Goal: Task Accomplishment & Management: Use online tool/utility

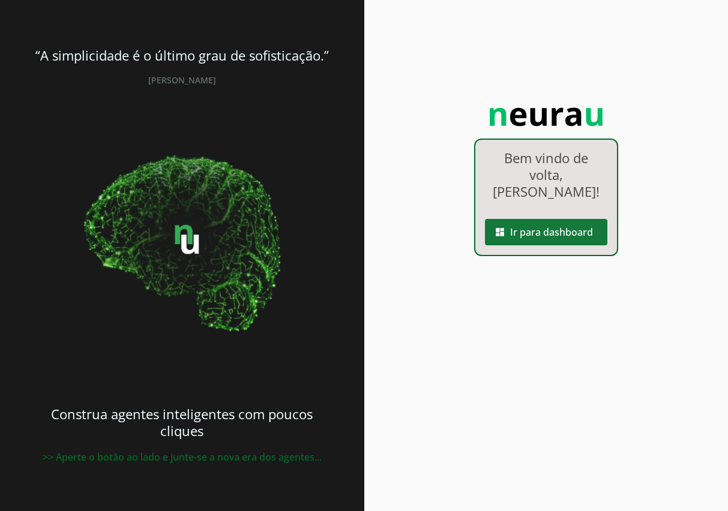
click at [561, 218] on span at bounding box center [546, 232] width 122 height 29
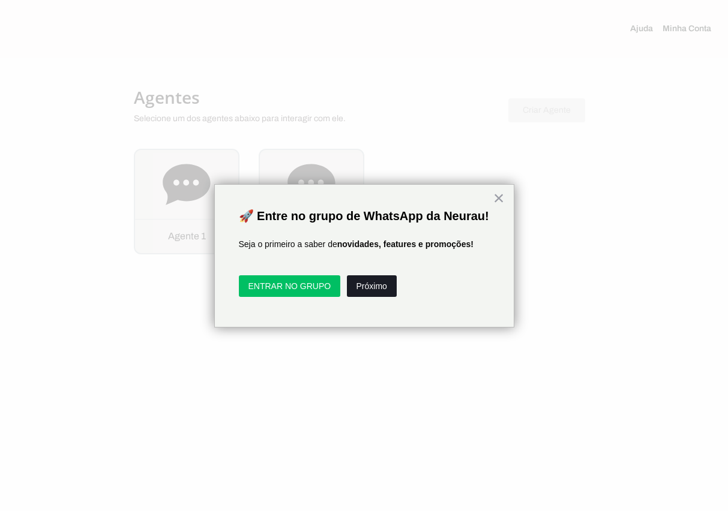
click at [382, 286] on button "Próximo" at bounding box center [372, 287] width 50 height 22
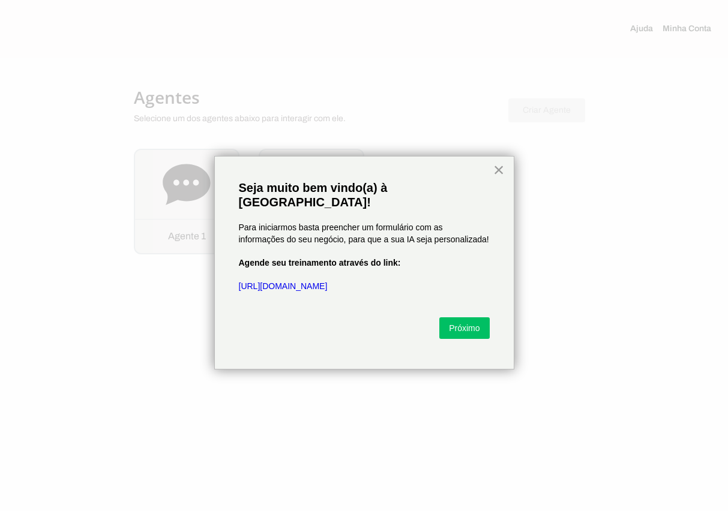
click at [498, 169] on button "×" at bounding box center [498, 169] width 11 height 19
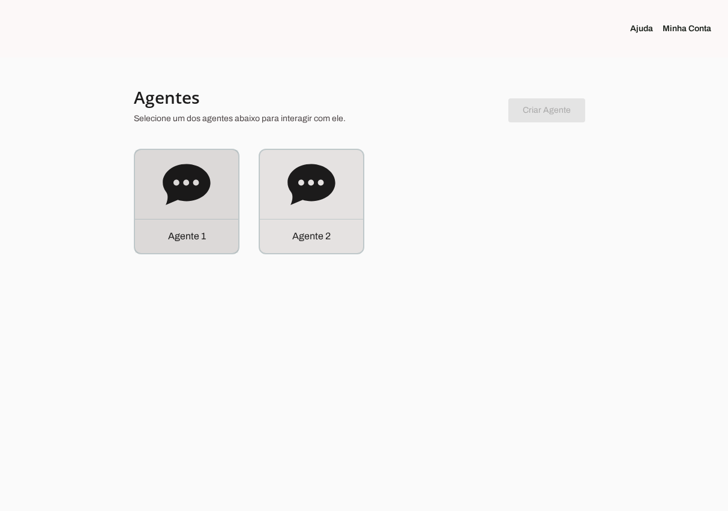
click at [215, 187] on div "Agente 1" at bounding box center [186, 201] width 103 height 103
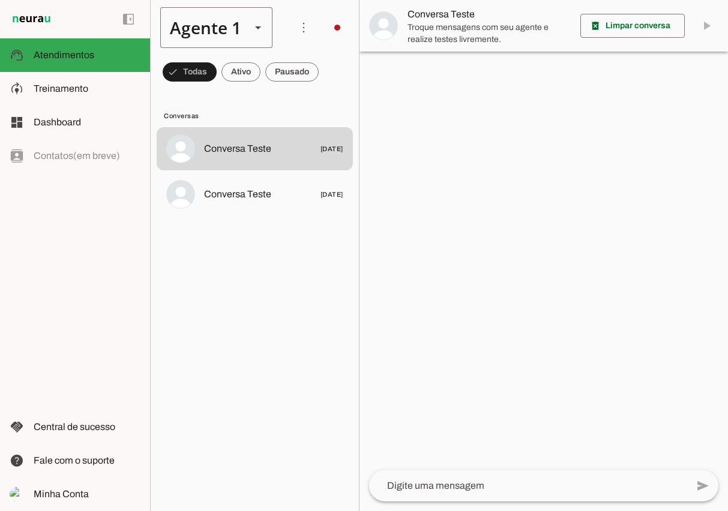
click at [238, 20] on div "Agente 1" at bounding box center [200, 27] width 81 height 41
click at [330, 103] on slot at bounding box center [376, 110] width 92 height 14
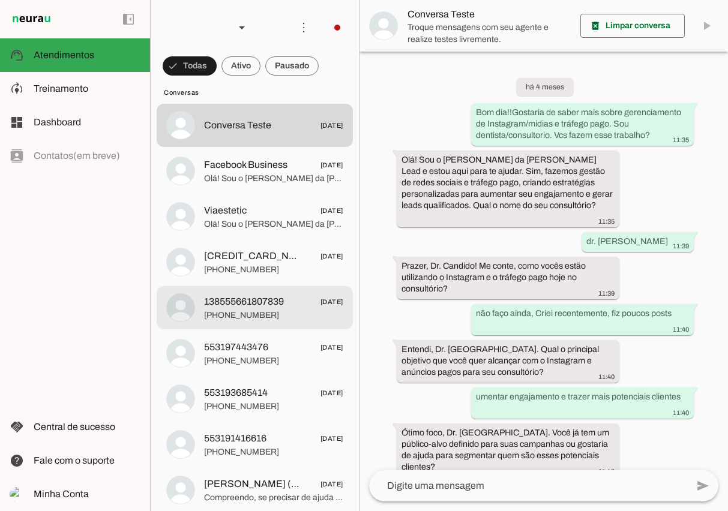
scroll to position [13, 0]
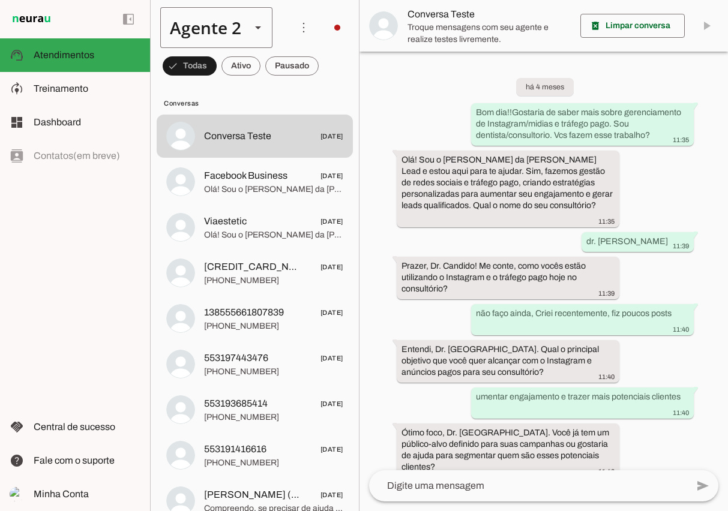
click at [237, 25] on div "Agente 2" at bounding box center [200, 27] width 81 height 41
click at [318, 99] on span "Conversas" at bounding box center [253, 103] width 179 height 10
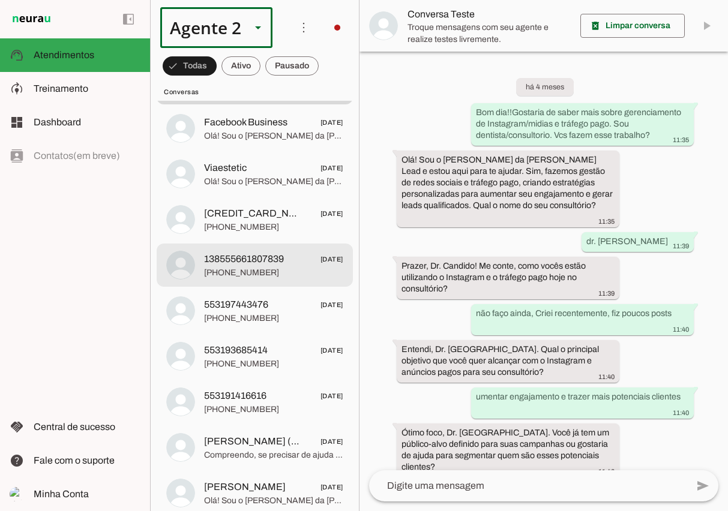
scroll to position [0, 0]
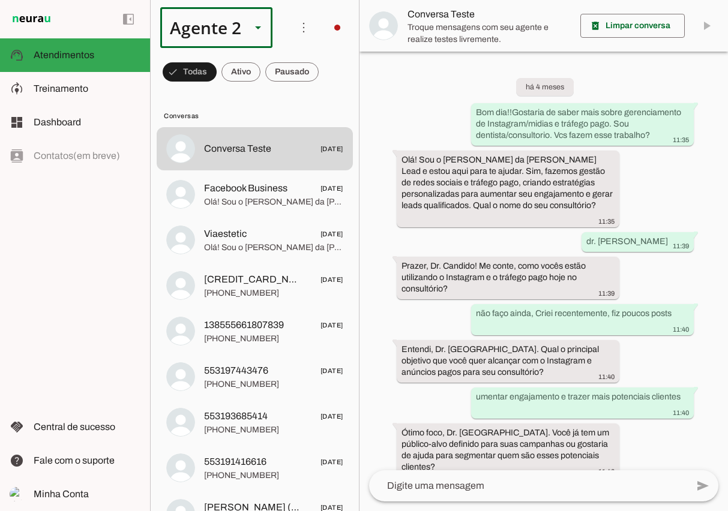
click at [212, 23] on div "Agente 2" at bounding box center [200, 27] width 81 height 41
click at [0, 0] on slot "Agente 1" at bounding box center [0, 0] width 0 height 0
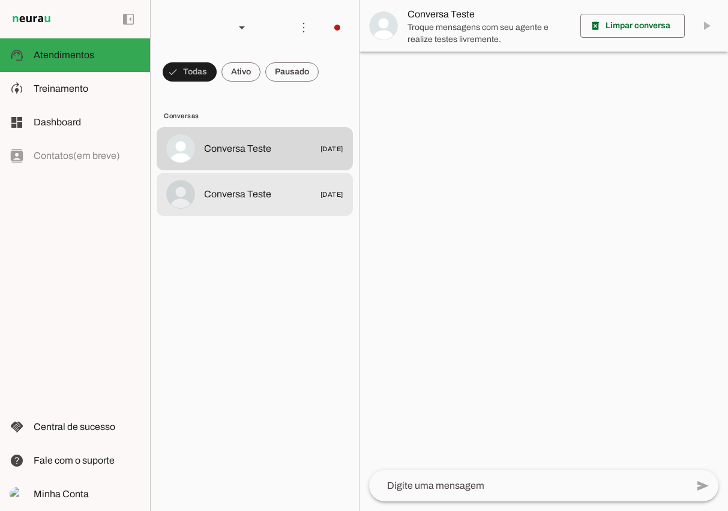
click at [246, 188] on span "Conversa Teste" at bounding box center [237, 194] width 67 height 14
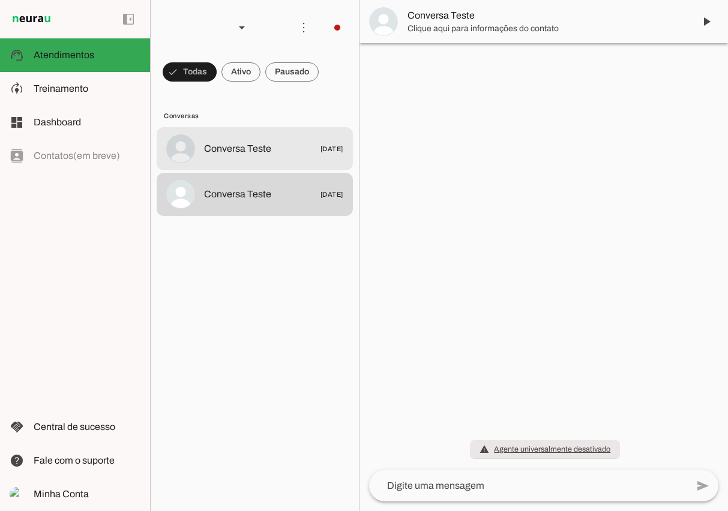
click at [251, 148] on span "Conversa Teste" at bounding box center [237, 149] width 67 height 14
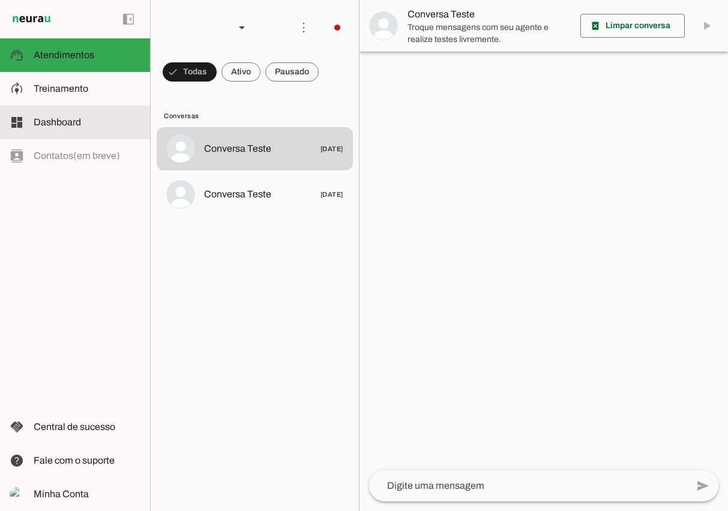
click at [86, 118] on slot at bounding box center [87, 122] width 107 height 14
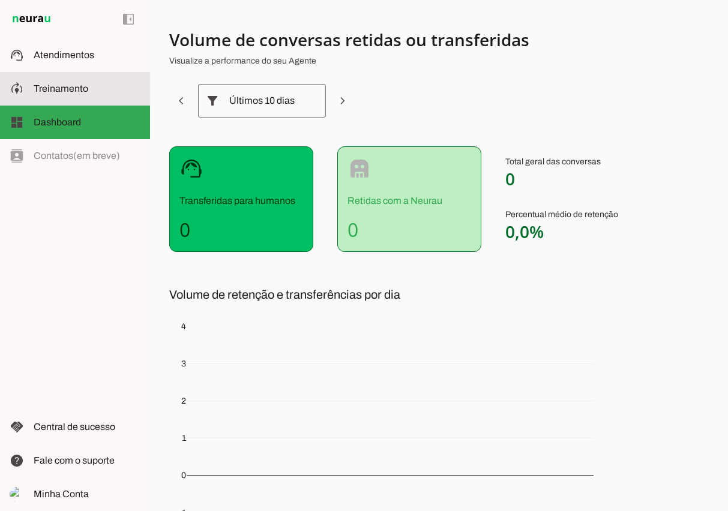
click at [97, 92] on slot at bounding box center [87, 89] width 107 height 14
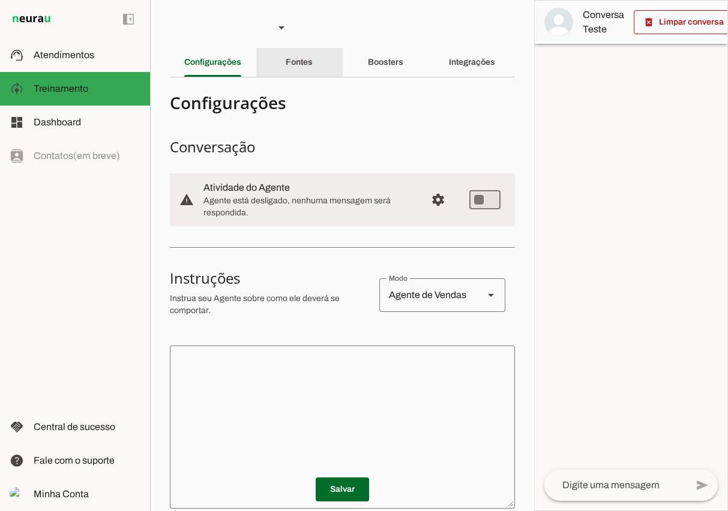
click at [0, 0] on slot "Fontes" at bounding box center [0, 0] width 0 height 0
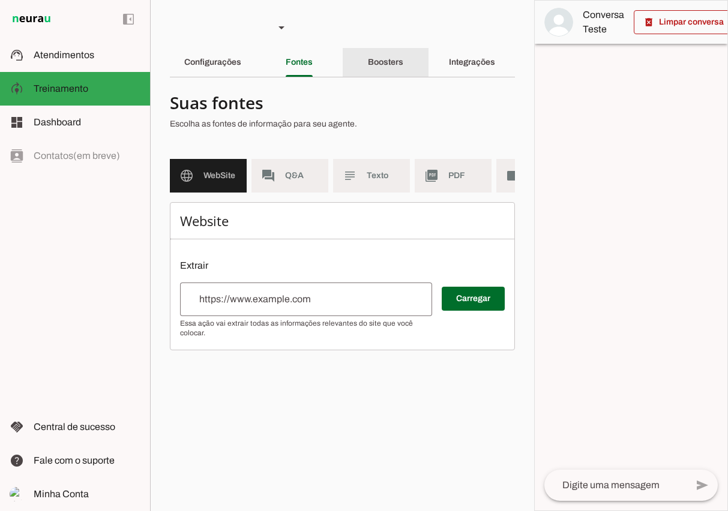
click at [378, 68] on div "Boosters" at bounding box center [385, 62] width 35 height 29
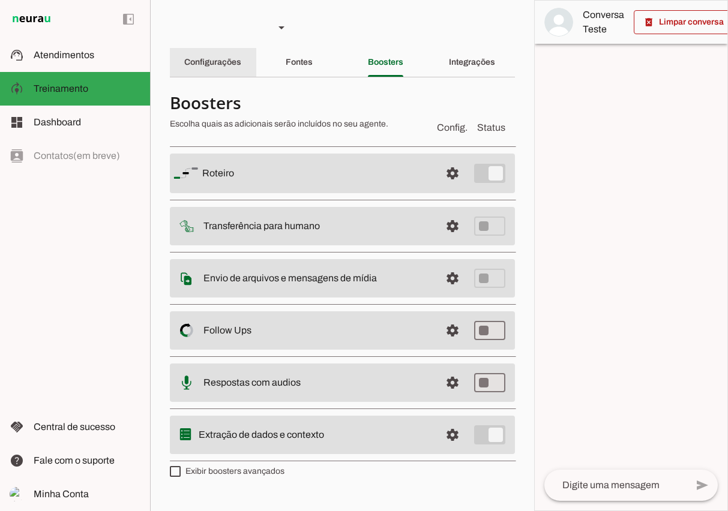
click at [232, 69] on div "Configurações" at bounding box center [212, 62] width 57 height 29
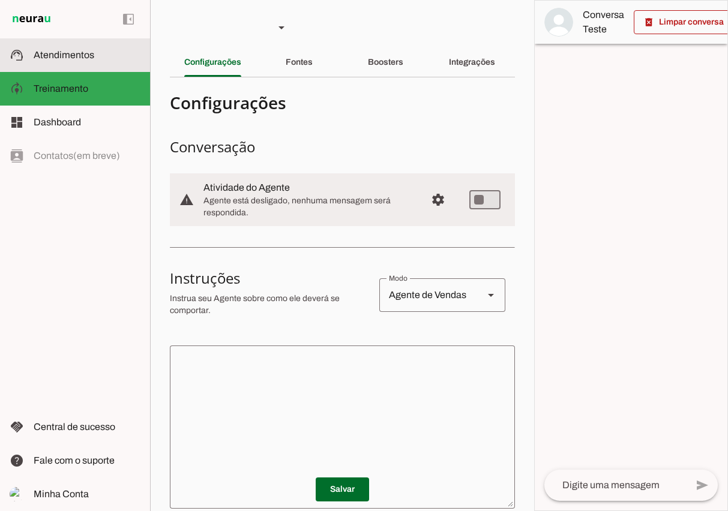
click at [103, 62] on slot at bounding box center [87, 55] width 107 height 14
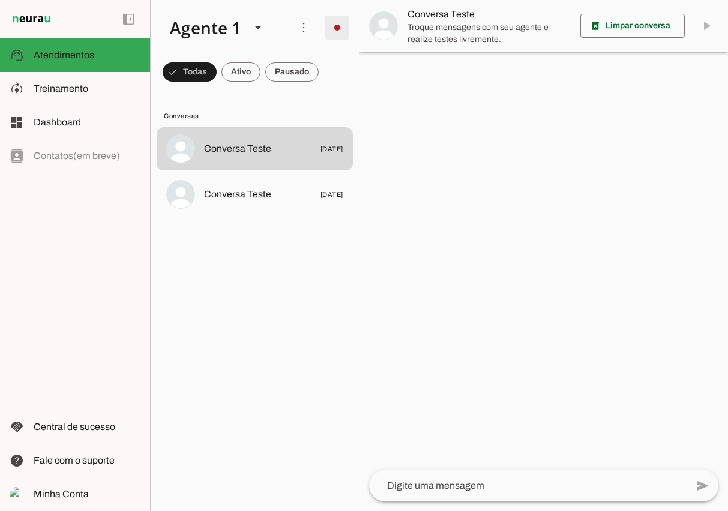
click at [336, 23] on span at bounding box center [337, 27] width 29 height 29
click at [0, 0] on slot "Integrar com WhatsApp" at bounding box center [0, 0] width 0 height 0
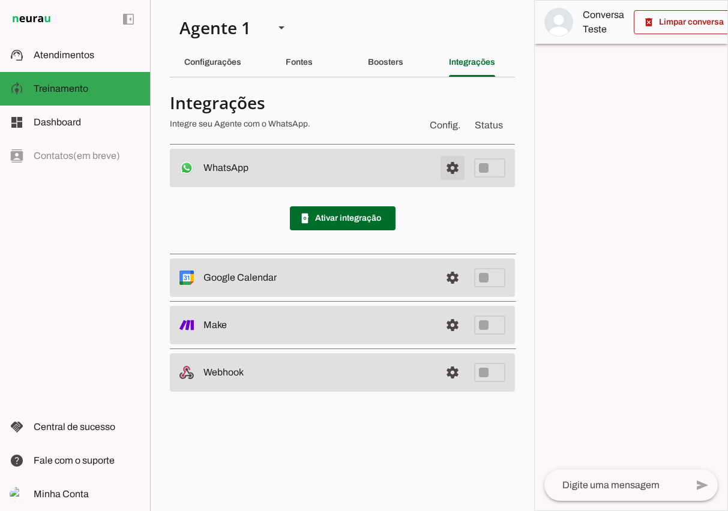
click at [456, 157] on span at bounding box center [452, 168] width 29 height 29
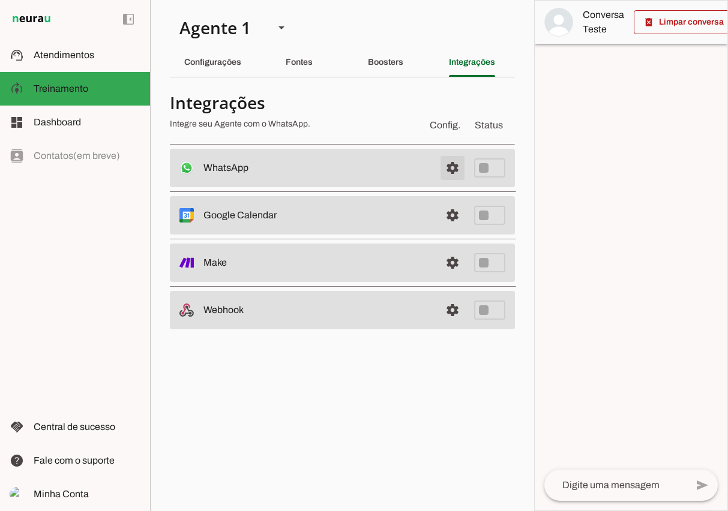
click at [453, 166] on span at bounding box center [452, 168] width 29 height 29
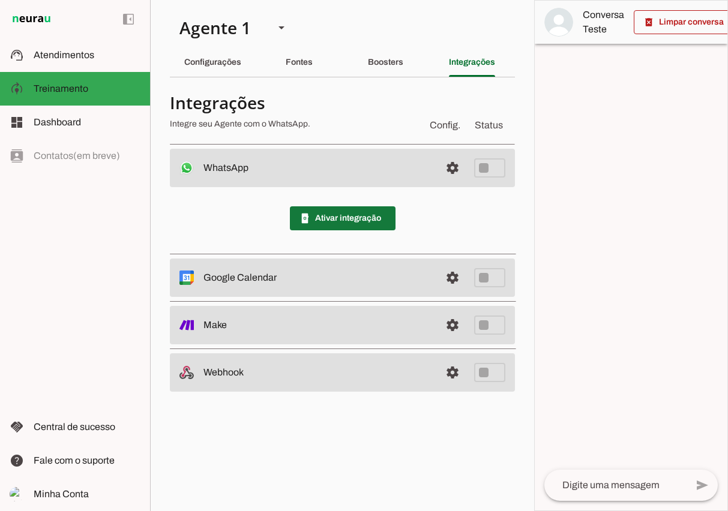
click at [342, 217] on span at bounding box center [343, 218] width 106 height 29
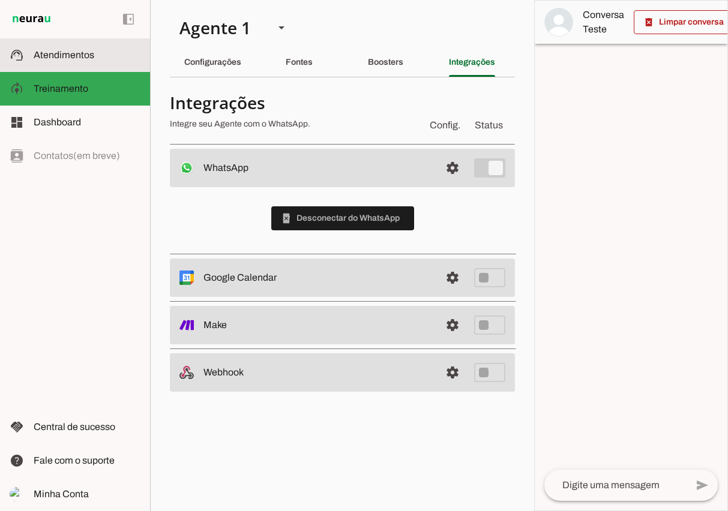
click at [105, 65] on md-item "support_agent Atendimentos Atendimentos" at bounding box center [75, 55] width 150 height 34
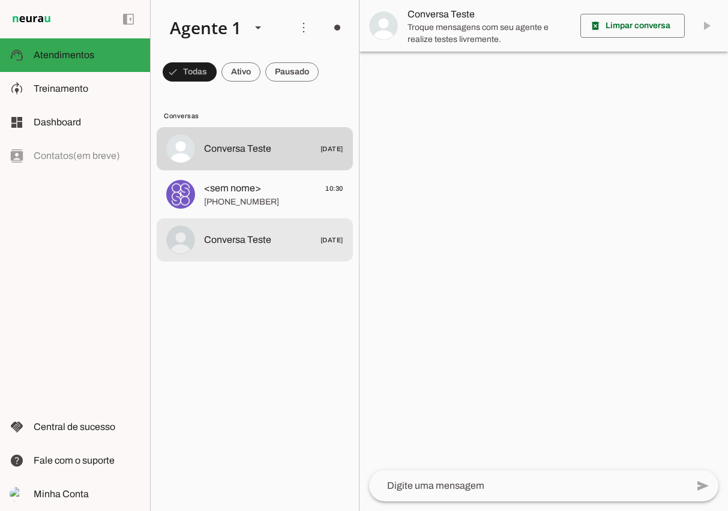
click at [253, 200] on span "[PHONE_NUMBER]" at bounding box center [273, 202] width 139 height 12
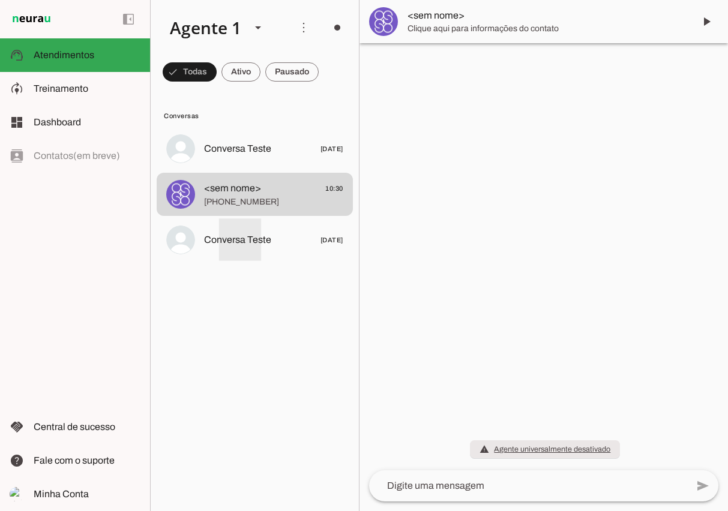
click at [239, 239] on span "Conversa Teste" at bounding box center [237, 240] width 67 height 14
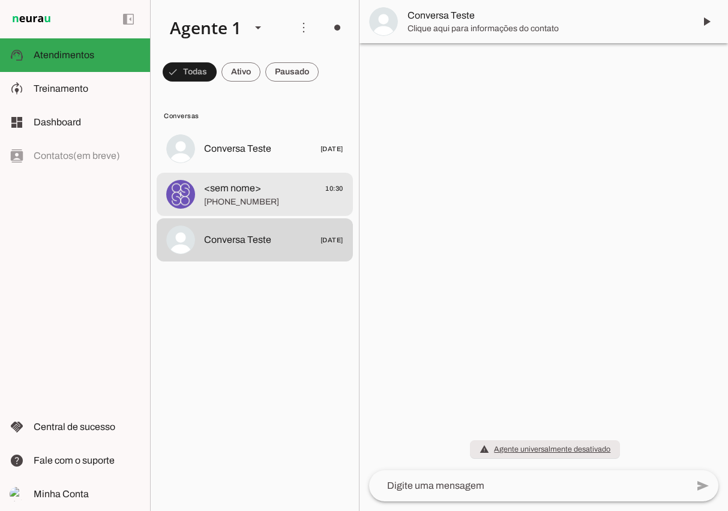
click at [248, 196] on span "[PHONE_NUMBER]" at bounding box center [273, 202] width 139 height 12
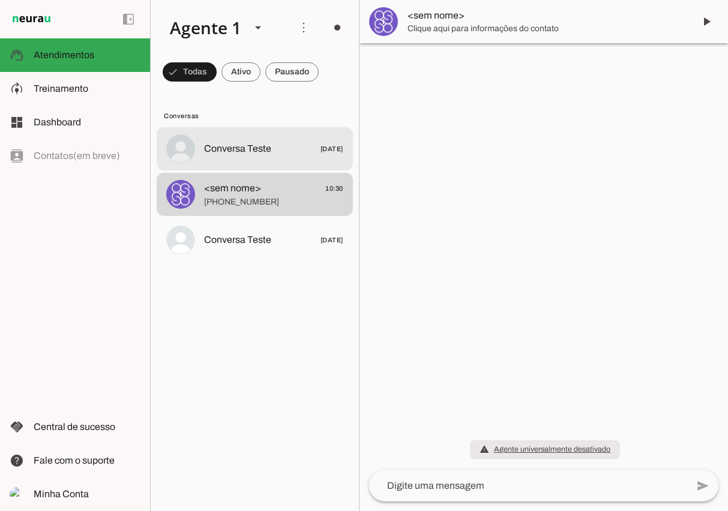
click at [256, 150] on span "Conversa Teste" at bounding box center [237, 149] width 67 height 14
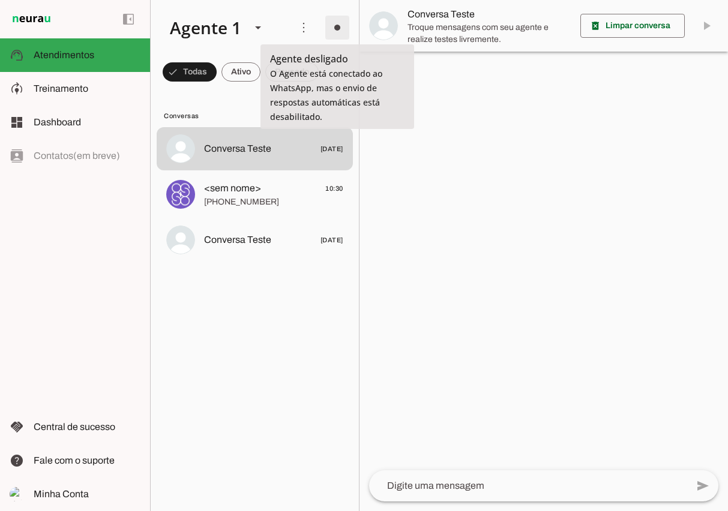
click at [338, 28] on span at bounding box center [337, 27] width 29 height 29
click at [256, 280] on lit-virtualizer "Conversa Teste [DATE] <sem nome> 10:30 [PHONE_NUMBER] Conversa Teste [DATE]" at bounding box center [255, 316] width 208 height 379
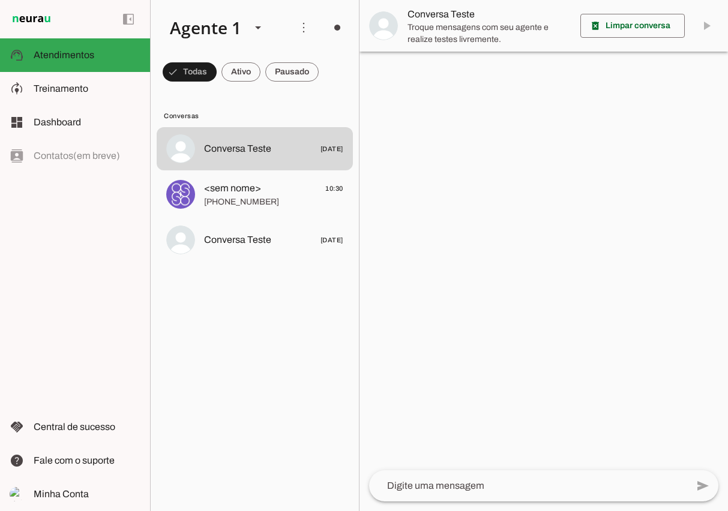
click at [231, 309] on lit-virtualizer "Conversa Teste [DATE] <sem nome> 10:30 [PHONE_NUMBER] Conversa Teste [DATE]" at bounding box center [255, 316] width 208 height 379
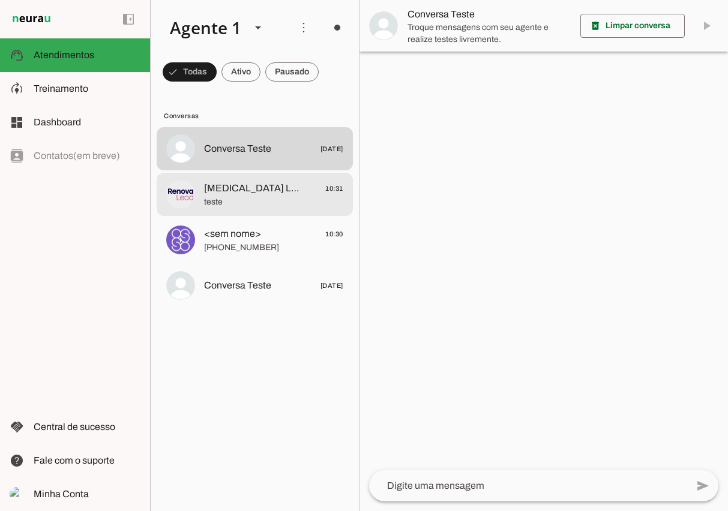
click at [254, 199] on span "teste" at bounding box center [273, 202] width 139 height 12
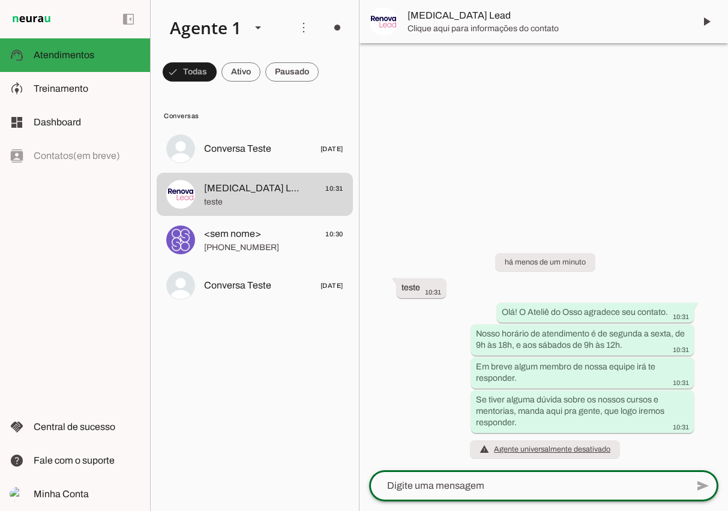
click at [433, 490] on textarea at bounding box center [528, 486] width 318 height 14
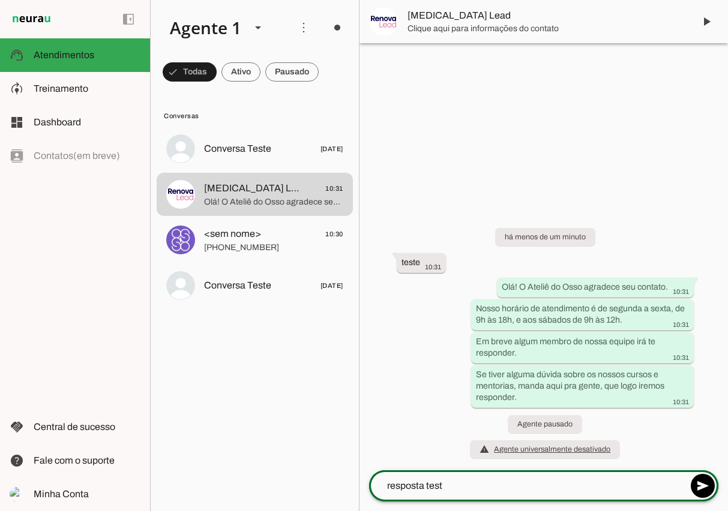
type textarea "resposta teste"
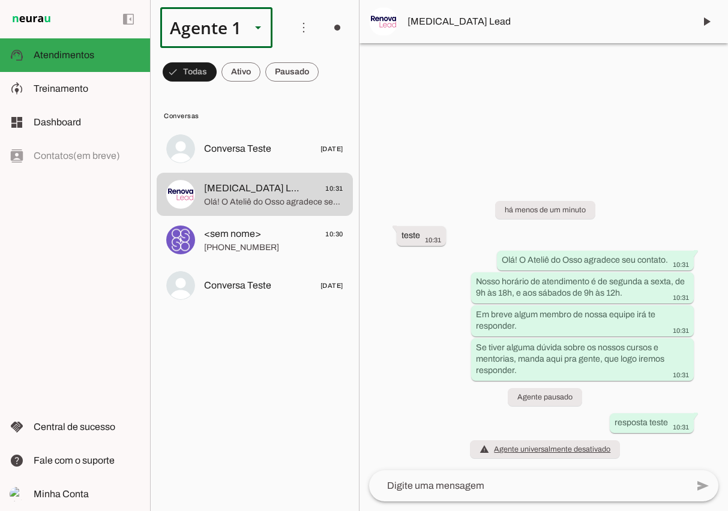
click at [255, 40] on div at bounding box center [258, 27] width 29 height 41
click at [330, 103] on slot at bounding box center [376, 110] width 92 height 14
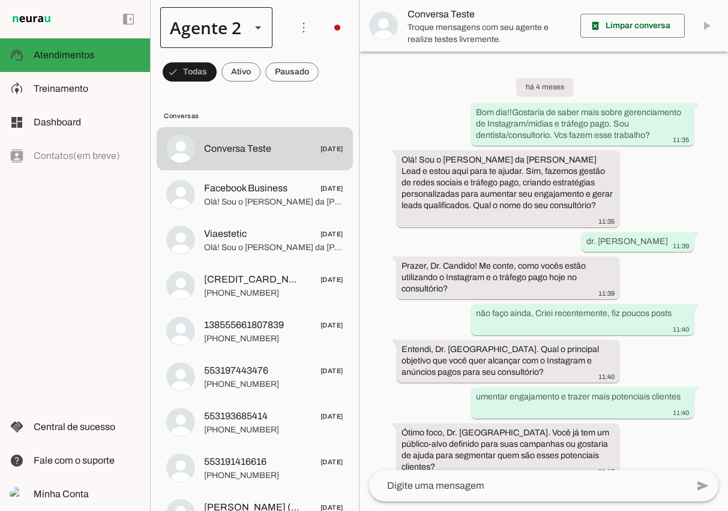
click at [245, 27] on div at bounding box center [258, 27] width 29 height 41
click at [330, 71] on slot at bounding box center [376, 77] width 92 height 14
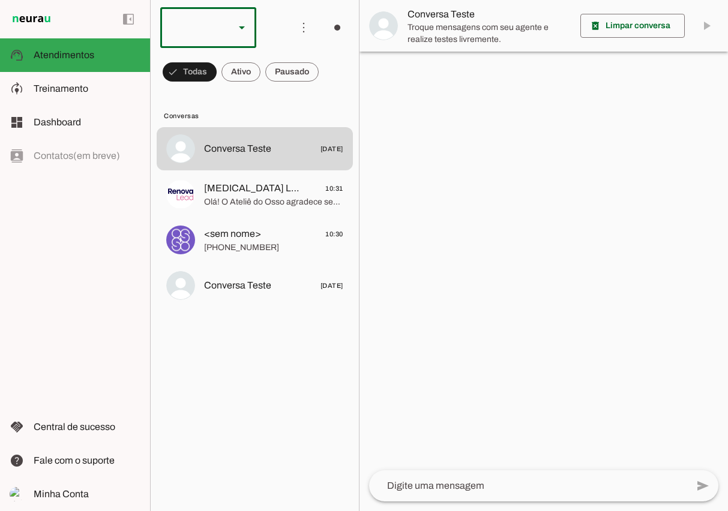
click at [247, 33] on slot at bounding box center [242, 27] width 14 height 14
click at [330, 104] on slot at bounding box center [368, 110] width 77 height 14
